Goal: Information Seeking & Learning: Check status

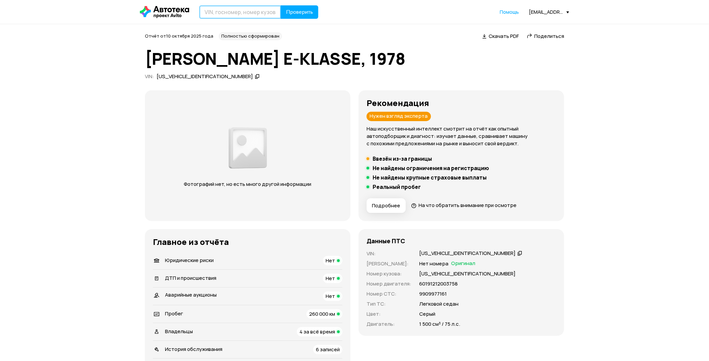
click at [241, 14] on input "text" at bounding box center [240, 11] width 82 height 13
paste input "[VEHICLE_IDENTIFICATION_NUMBER]"
type input "[VEHICLE_IDENTIFICATION_NUMBER]"
click at [281, 5] on button "Проверить" at bounding box center [300, 11] width 38 height 13
click at [311, 11] on span "Проверить" at bounding box center [311, 11] width 27 height 5
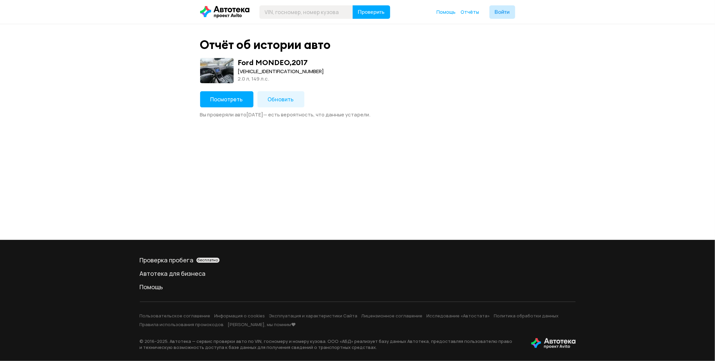
click at [223, 92] on button "Посмотреть" at bounding box center [226, 99] width 53 height 16
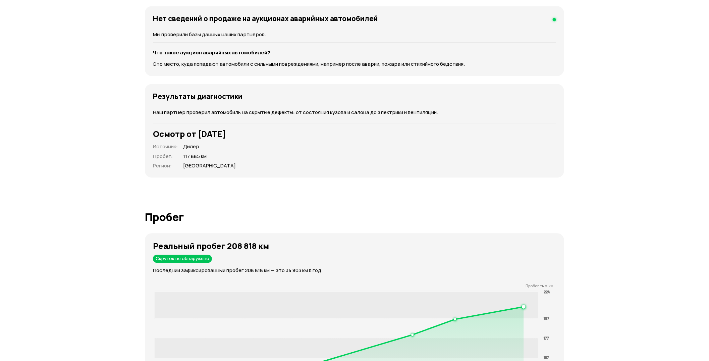
scroll to position [856, 0]
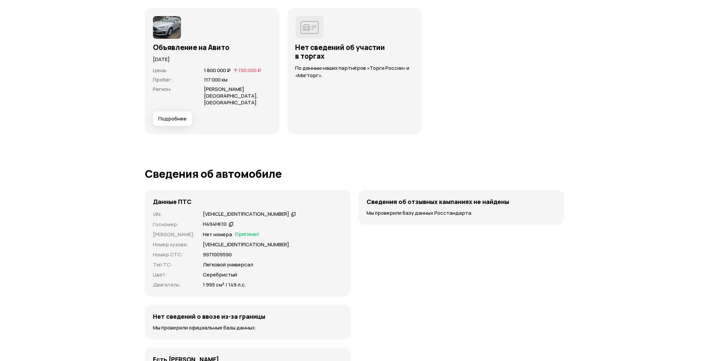
scroll to position [1810, 0]
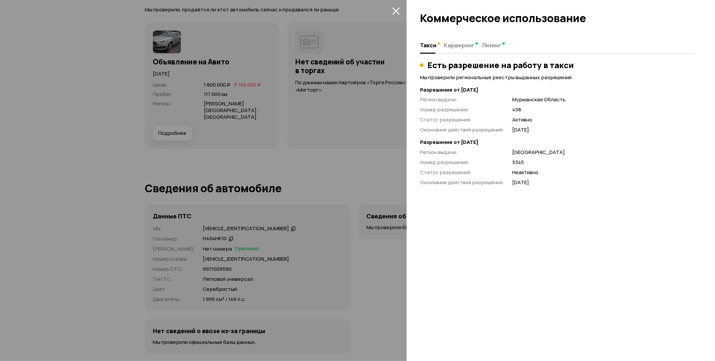
drag, startPoint x: 528, startPoint y: 128, endPoint x: 507, endPoint y: 132, distance: 20.8
click at [507, 132] on div "Регион выдачи : Мурманская Область Номер разрешения : 458 Статус разрешения : А…" at bounding box center [557, 115] width 275 height 38
drag, startPoint x: 458, startPoint y: 88, endPoint x: 493, endPoint y: 93, distance: 35.5
click at [493, 93] on strong "Разрешение от [DATE]" at bounding box center [557, 89] width 275 height 7
drag, startPoint x: 458, startPoint y: 139, endPoint x: 499, endPoint y: 135, distance: 40.8
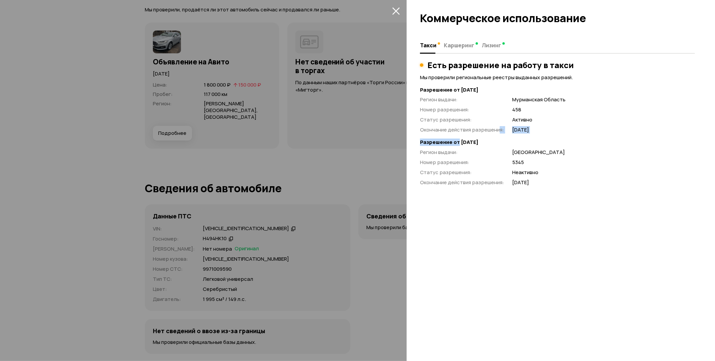
click at [499, 135] on div "Разрешение от [DATE] Регион выдачи : Мурманская Область Номер разрешения : 458 …" at bounding box center [557, 136] width 275 height 100
drag, startPoint x: 501, startPoint y: 85, endPoint x: 504, endPoint y: 85, distance: 3.4
click at [504, 85] on div "Есть разрешение на работу в такси Мы проверили региональные реестры выданных ра…" at bounding box center [557, 123] width 275 height 126
drag, startPoint x: 512, startPoint y: 117, endPoint x: 478, endPoint y: 61, distance: 65.9
click at [514, 112] on div "Регион выдачи : Мурманская Область Номер разрешения : 458 Статус разрешения : А…" at bounding box center [557, 115] width 275 height 38
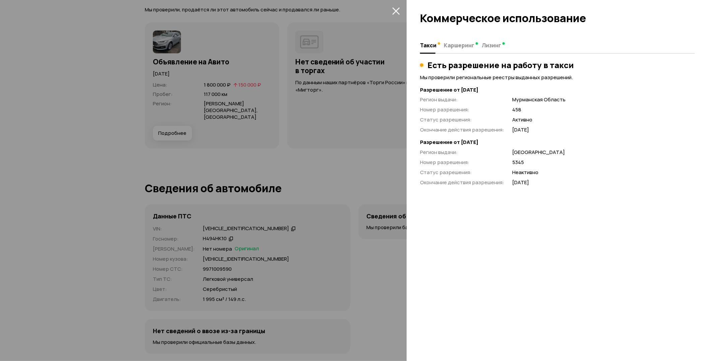
click at [323, 118] on div at bounding box center [357, 180] width 715 height 361
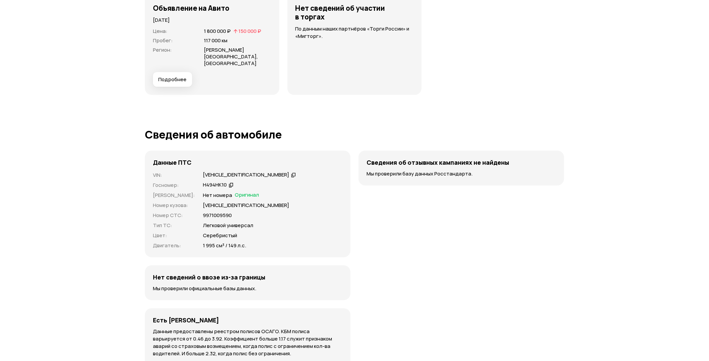
scroll to position [1922, 0]
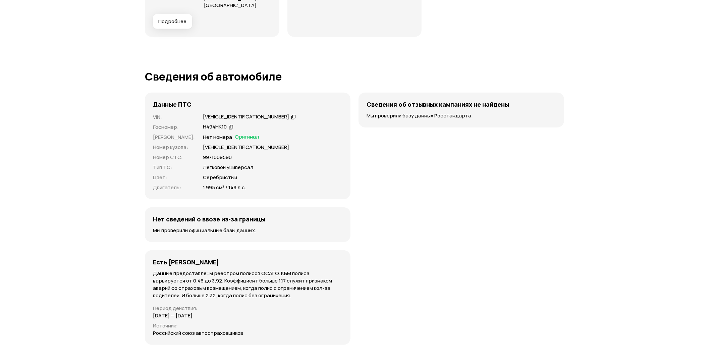
click at [175, 25] on span "Подробнее" at bounding box center [172, 21] width 28 height 7
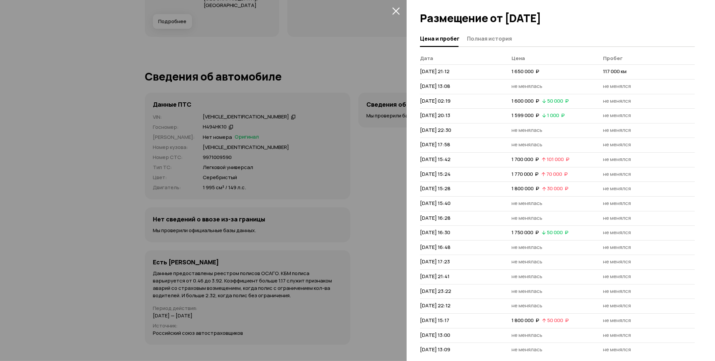
click at [347, 121] on div at bounding box center [357, 180] width 715 height 361
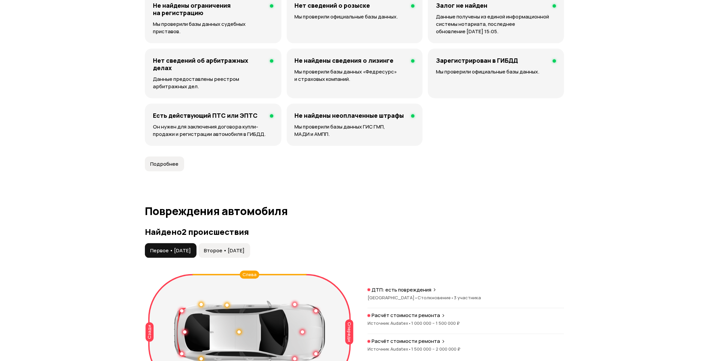
scroll to position [470, 0]
